Goal: Complete application form

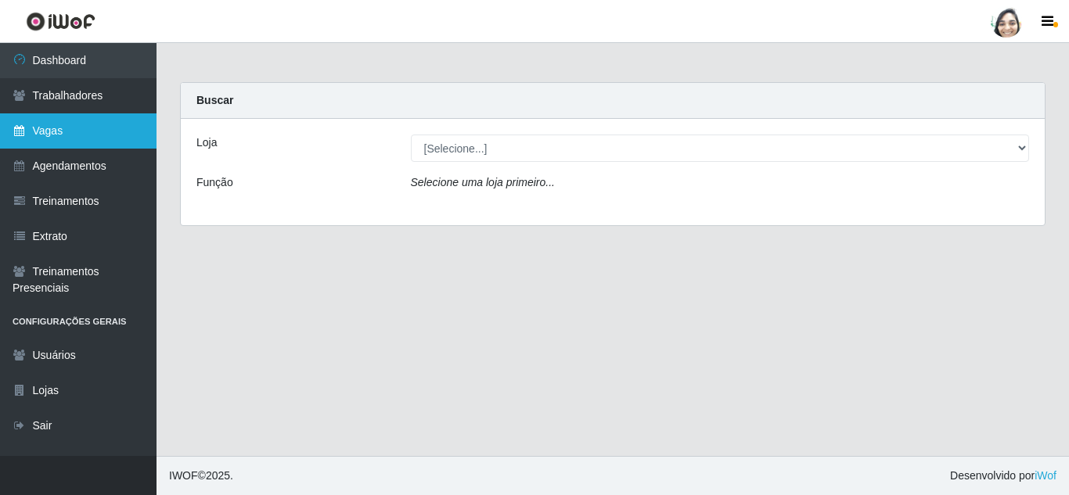
click at [54, 135] on link "Vagas" at bounding box center [78, 130] width 156 height 35
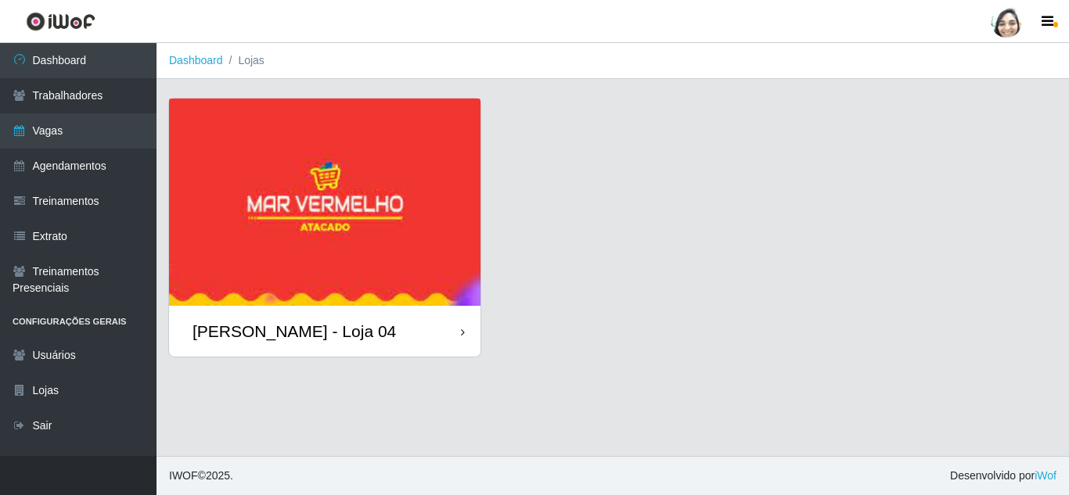
click at [283, 342] on div "[PERSON_NAME] - Loja 04" at bounding box center [324, 331] width 311 height 51
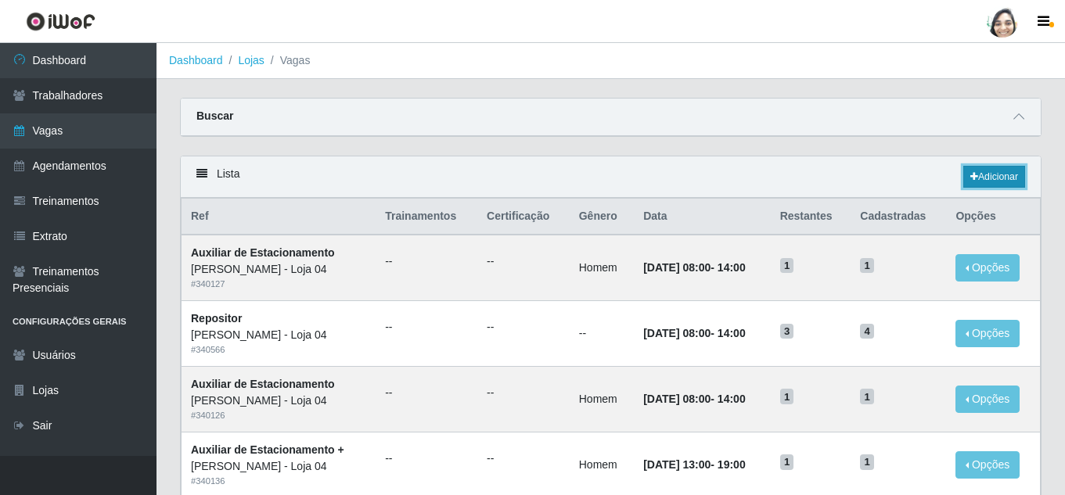
click at [991, 178] on link "Adicionar" at bounding box center [994, 177] width 62 height 22
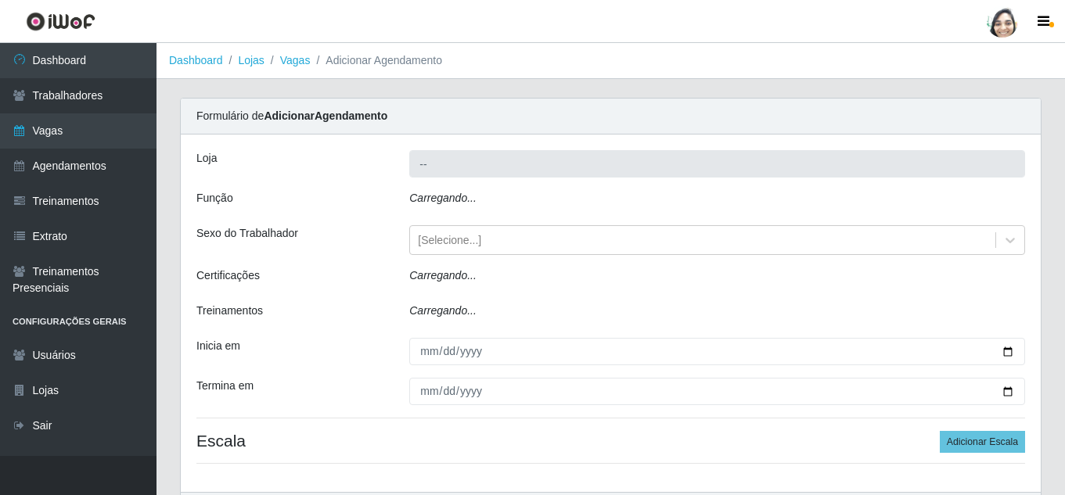
type input "[PERSON_NAME] - Loja 04"
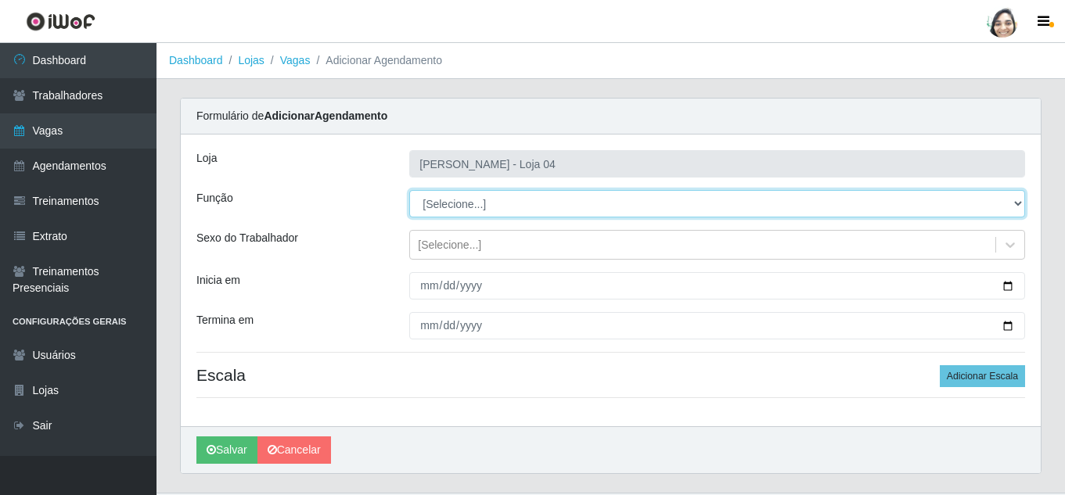
click at [459, 195] on select "[Selecione...] ASG ASG + ASG ++ Auxiliar de Depósito Auxiliar de Depósito + Aux…" at bounding box center [717, 203] width 616 height 27
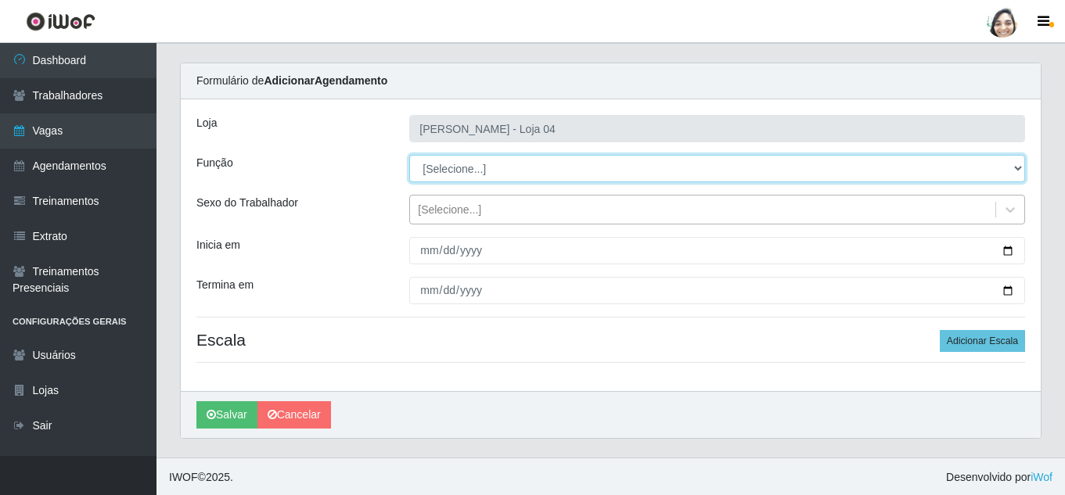
scroll to position [37, 0]
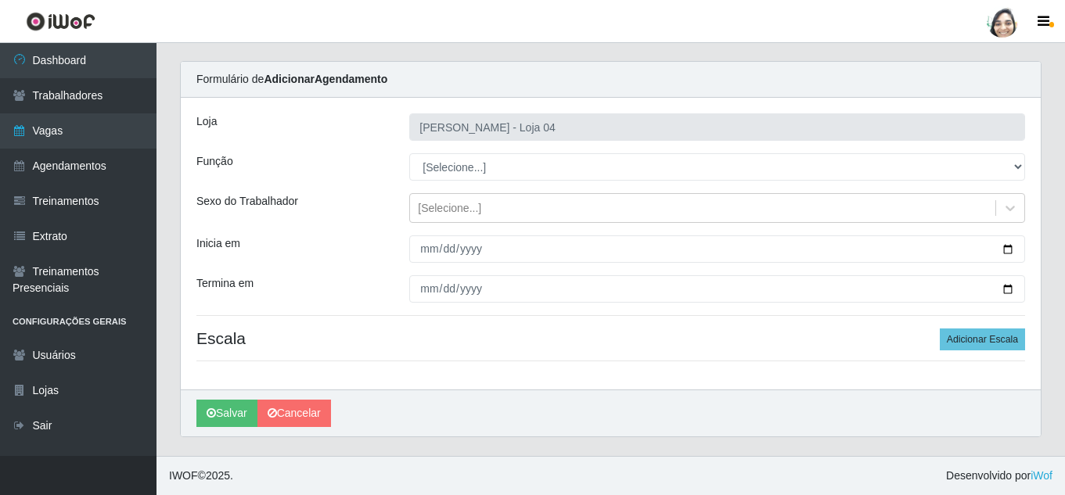
click at [451, 145] on div "Loja Mar Vermelho - Loja 04 Função [Selecione...] ASG ASG + ASG ++ Auxiliar de …" at bounding box center [611, 244] width 860 height 292
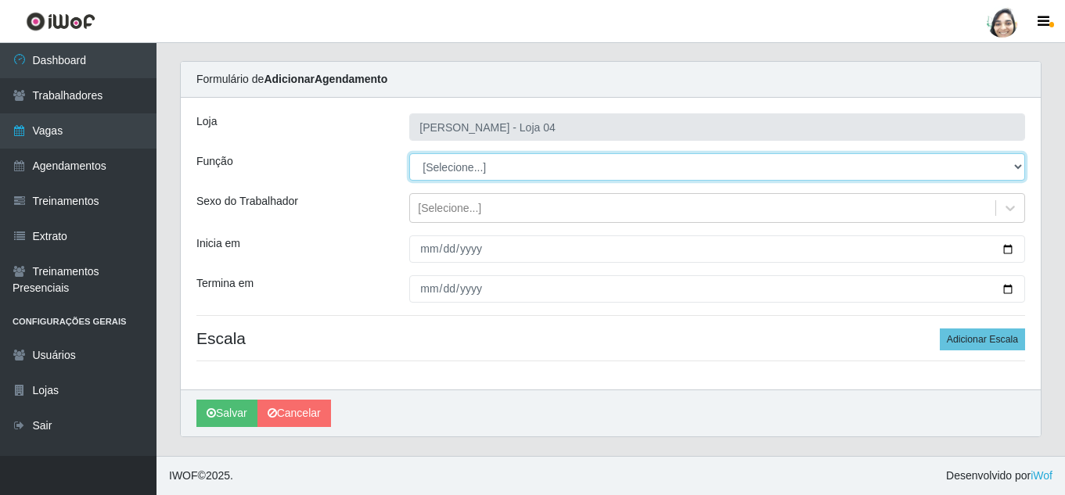
click at [449, 168] on select "[Selecione...] ASG ASG + ASG ++ Auxiliar de Depósito Auxiliar de Depósito + Aux…" at bounding box center [717, 166] width 616 height 27
select select "22"
click at [409, 153] on select "[Selecione...] ASG ASG + ASG ++ Auxiliar de Depósito Auxiliar de Depósito + Aux…" at bounding box center [717, 166] width 616 height 27
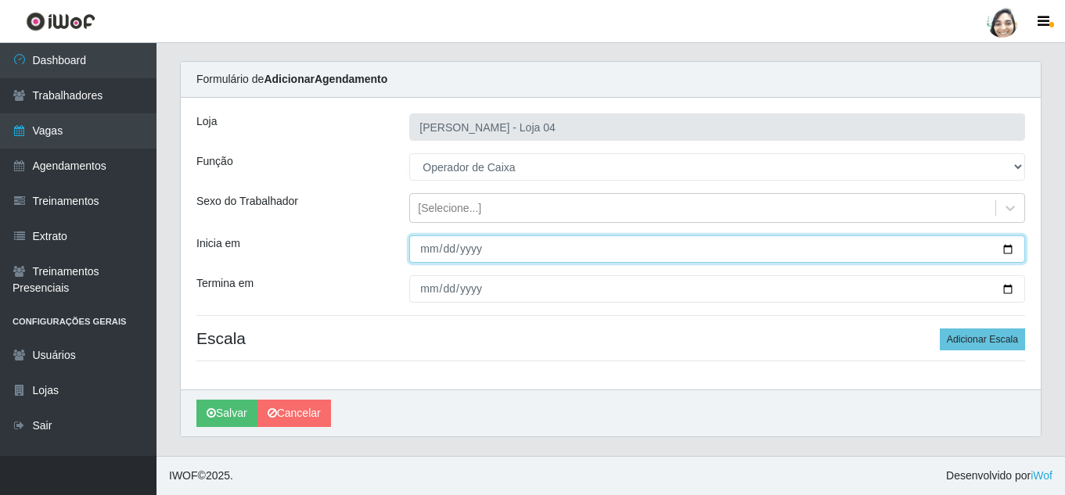
click at [430, 249] on input "Inicia em" at bounding box center [717, 248] width 616 height 27
type input "[DATE]"
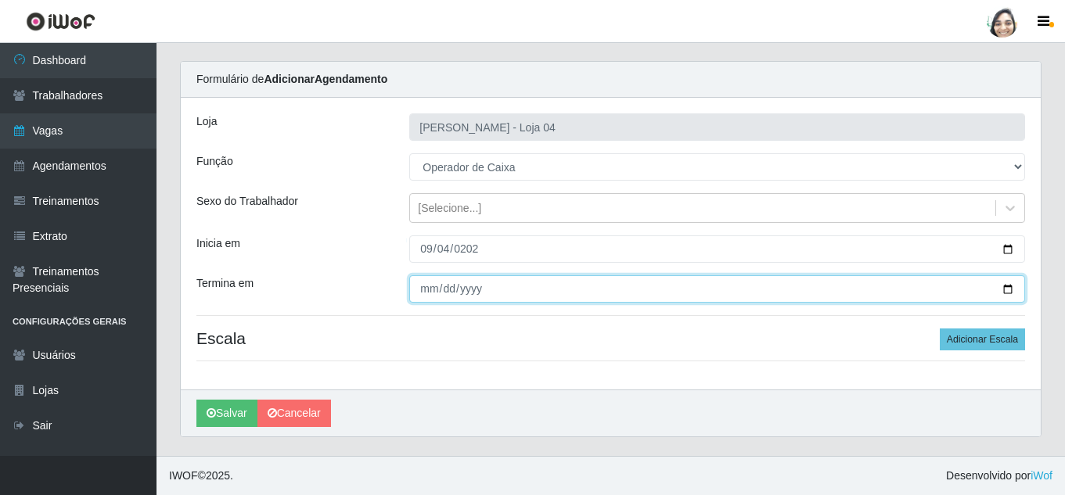
click at [419, 286] on input "Termina em" at bounding box center [717, 288] width 616 height 27
type input "[DATE]"
click at [419, 286] on input "[DATE]" at bounding box center [717, 288] width 616 height 27
type input "[DATE]"
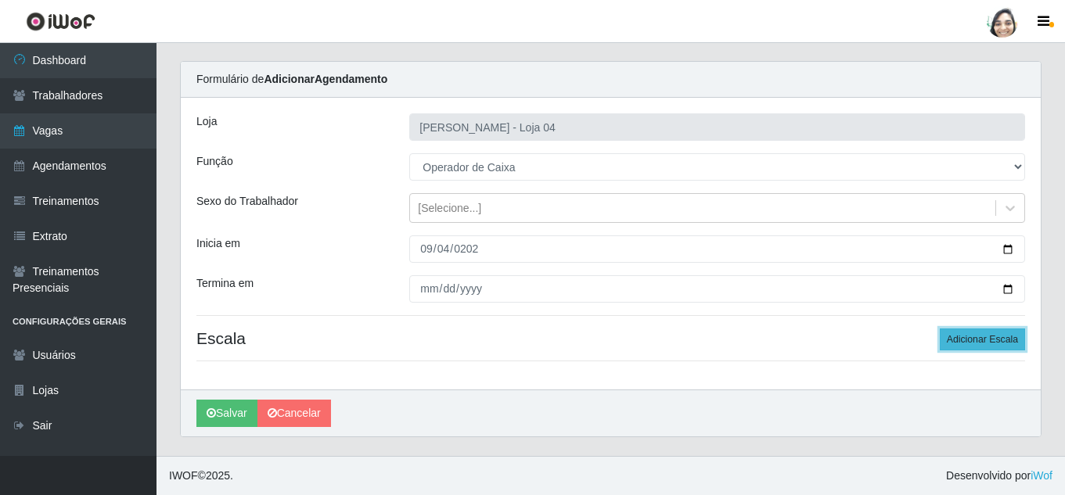
click at [992, 344] on button "Adicionar Escala" at bounding box center [982, 340] width 85 height 22
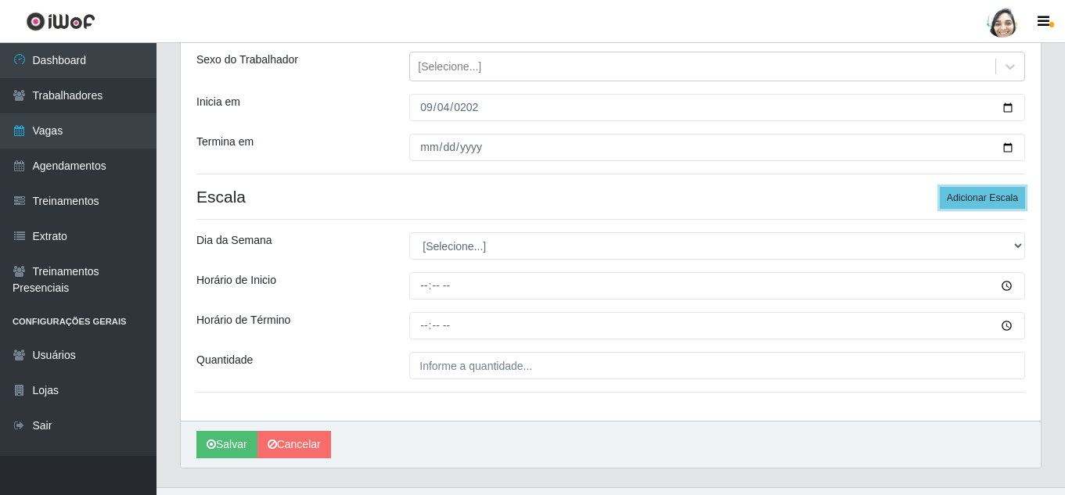
scroll to position [210, 0]
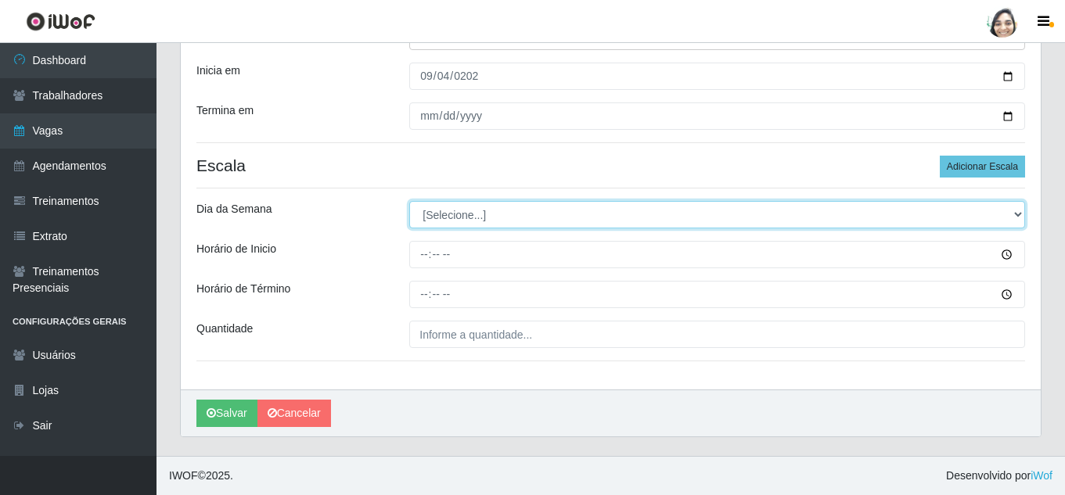
click at [444, 210] on select "[Selecione...] Segunda Terça Quarta Quinta Sexta Sábado Domingo" at bounding box center [717, 214] width 616 height 27
click at [446, 218] on select "[Selecione...] Segunda Terça Quarta Quinta Sexta Sábado Domingo" at bounding box center [717, 214] width 616 height 27
select select "4"
click at [409, 201] on select "[Selecione...] Segunda Terça Quarta Quinta Sexta Sábado Domingo" at bounding box center [717, 214] width 616 height 27
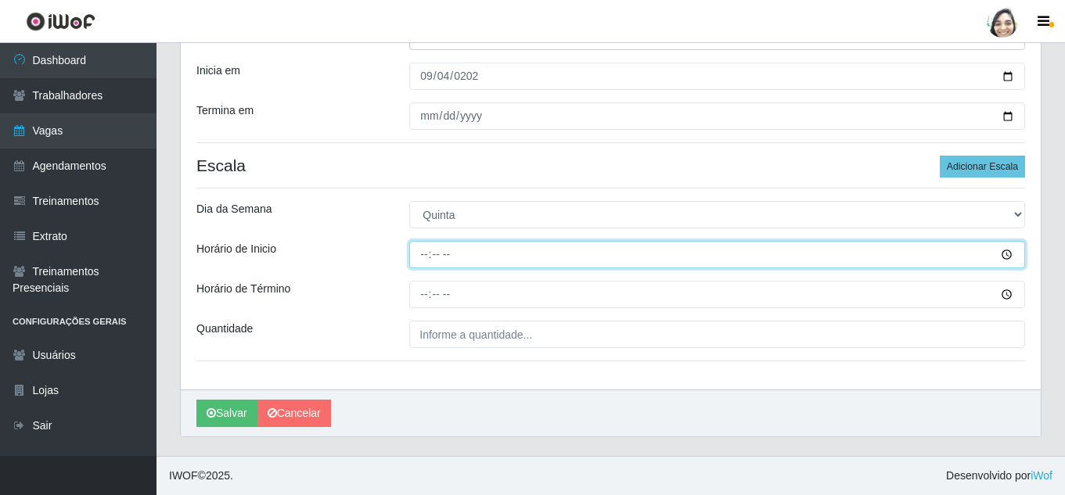
click at [424, 257] on input "Horário de Inicio" at bounding box center [717, 254] width 616 height 27
type input "08:20"
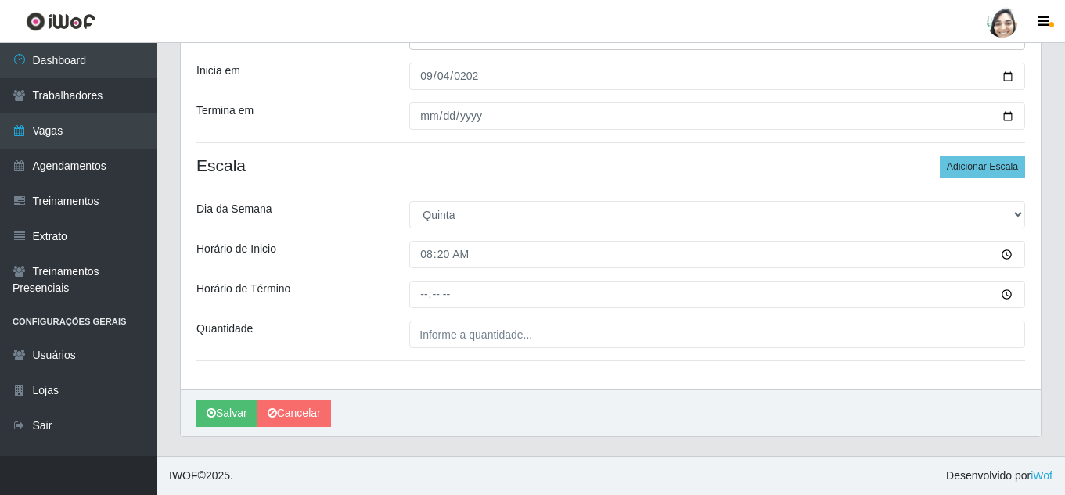
drag, startPoint x: 408, startPoint y: 290, endPoint x: 426, endPoint y: 293, distance: 19.0
click at [424, 293] on div at bounding box center [716, 294] width 639 height 27
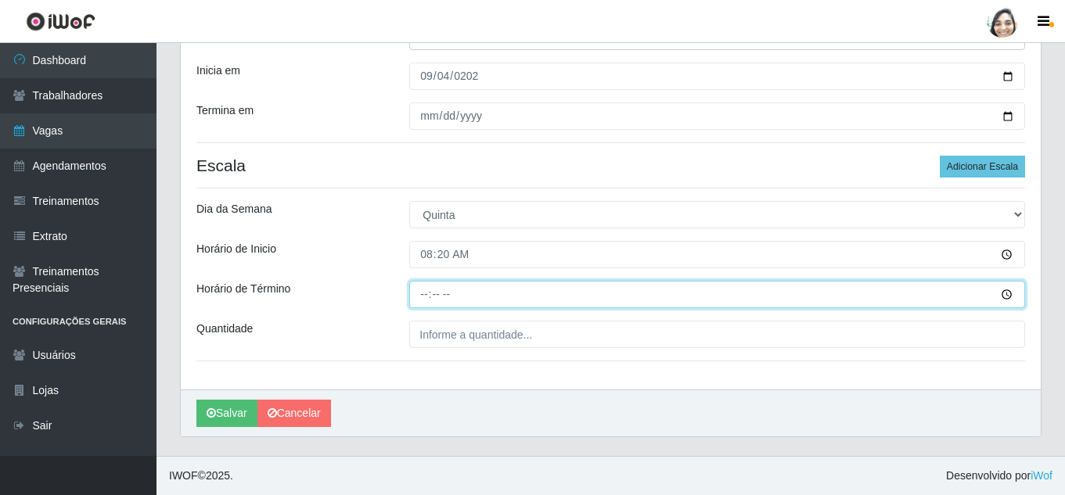
click at [426, 293] on input "Horário de Término" at bounding box center [717, 294] width 616 height 27
type input "14:20"
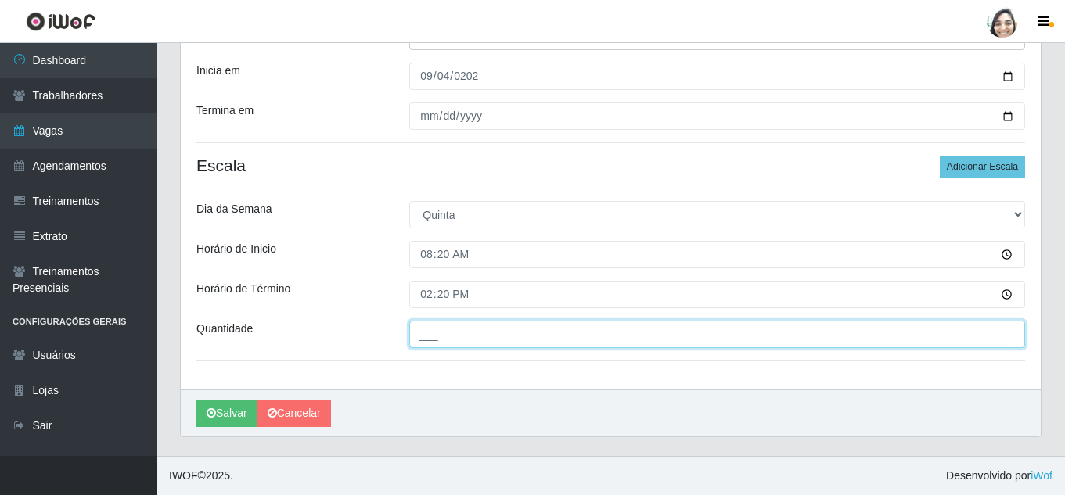
click at [430, 344] on input "___" at bounding box center [717, 334] width 616 height 27
type input "01_"
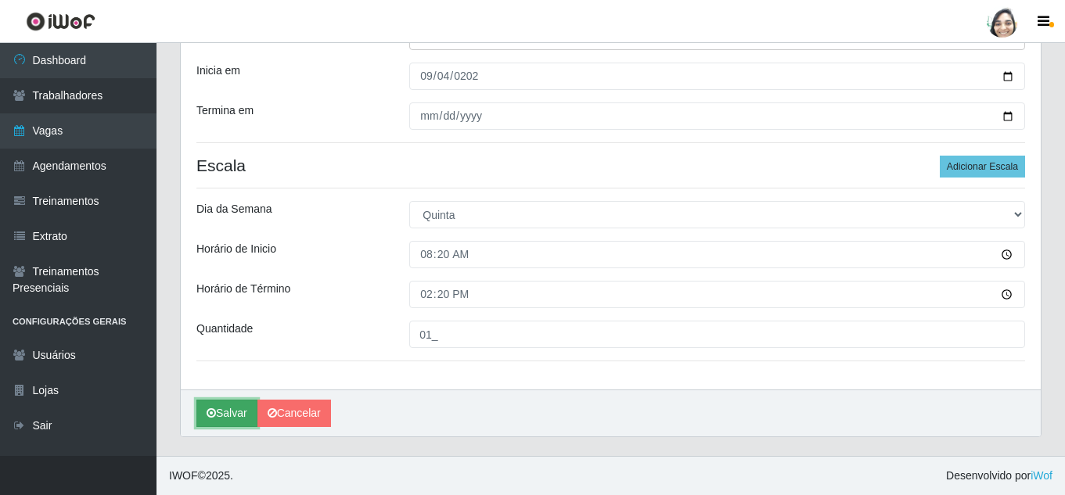
click at [228, 411] on button "Salvar" at bounding box center [226, 413] width 61 height 27
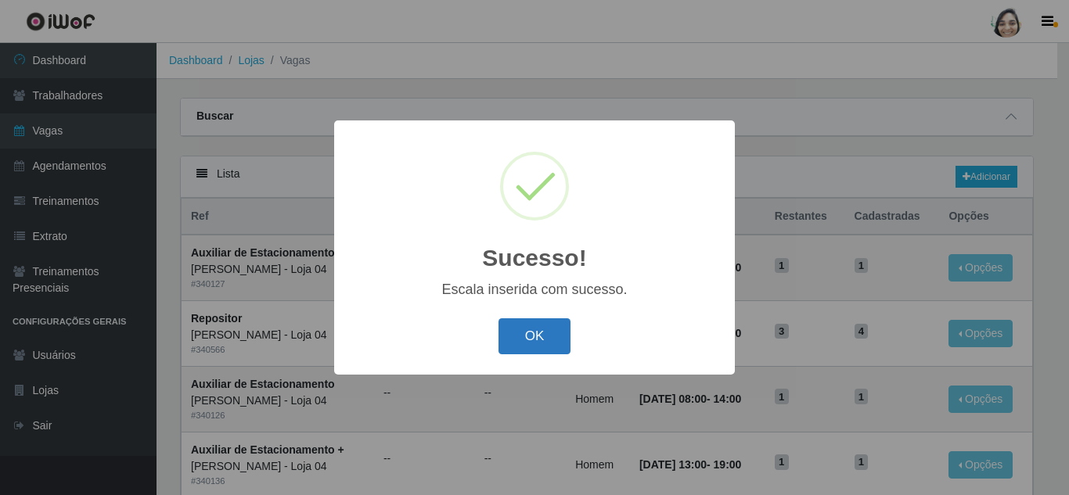
click at [531, 340] on button "OK" at bounding box center [534, 336] width 73 height 37
